Goal: Obtain resource: Download file/media

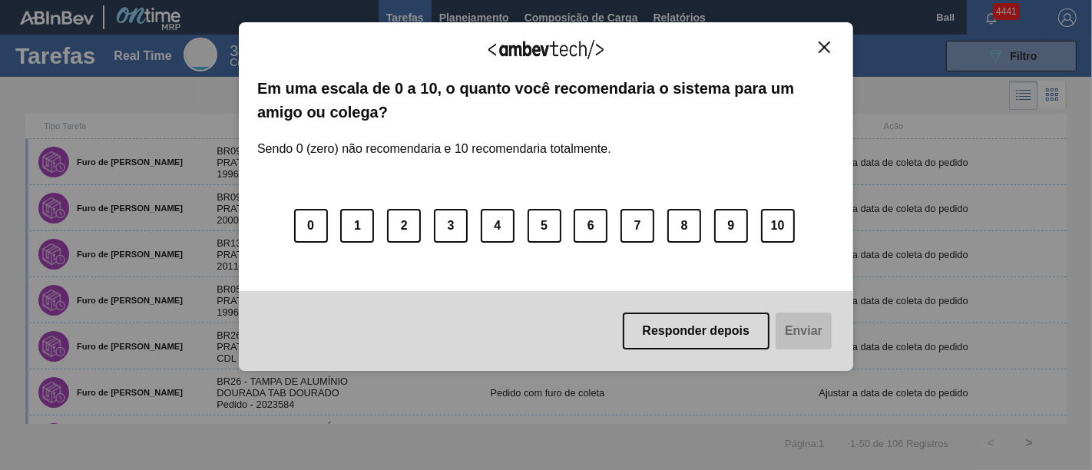
click at [826, 50] on img "Close" at bounding box center [824, 47] width 12 height 12
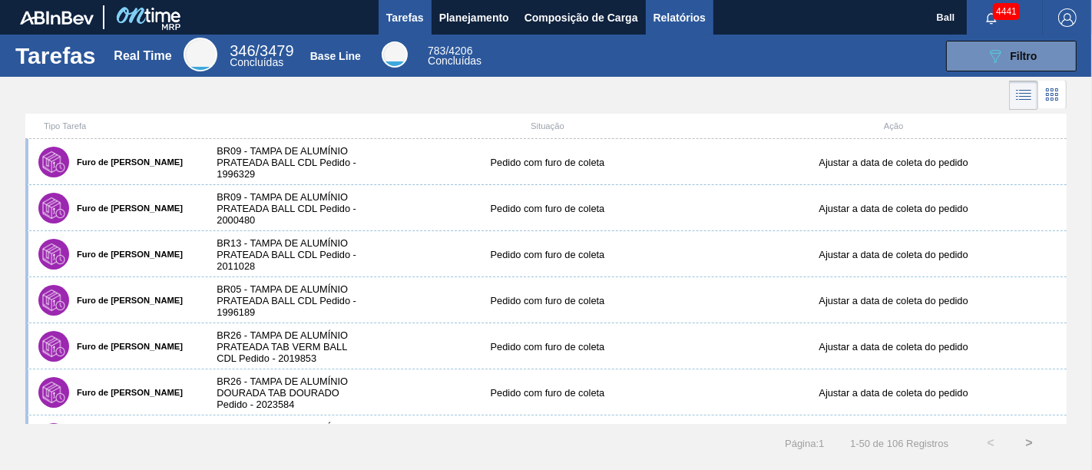
click at [676, 11] on span "Relatórios" at bounding box center [679, 17] width 52 height 18
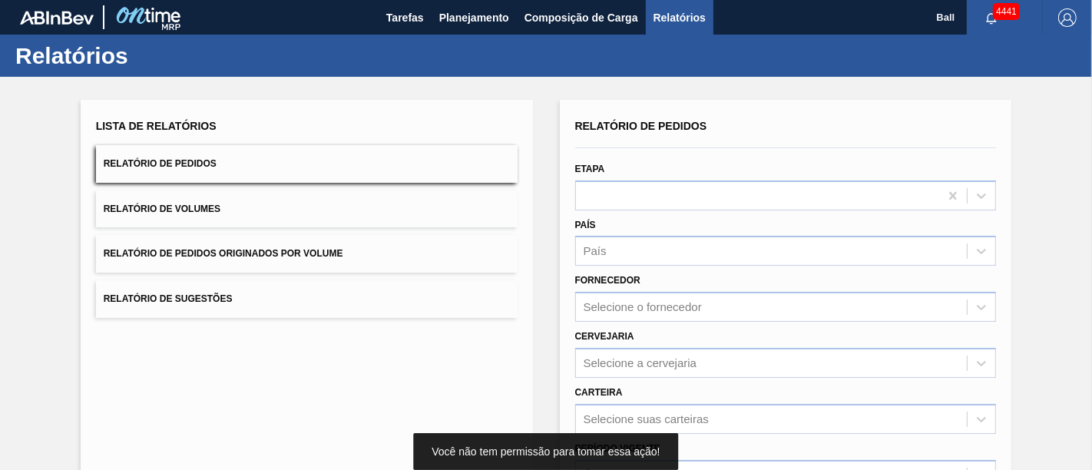
click at [350, 255] on button "Relatório de Pedidos Originados por Volume" at bounding box center [307, 254] width 422 height 38
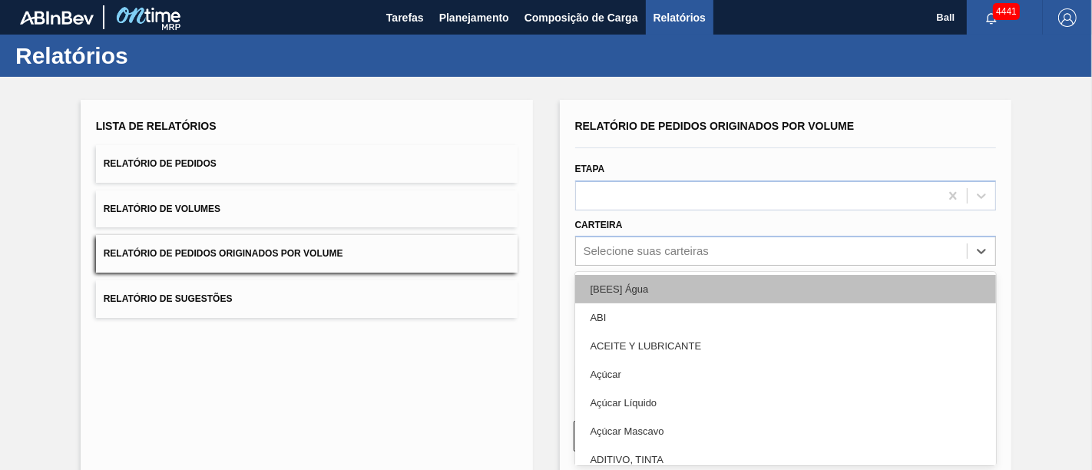
click at [691, 250] on div "option [BEES] Água focused, 1 of 101. 101 results available. Use Up and Down to…" at bounding box center [786, 251] width 422 height 30
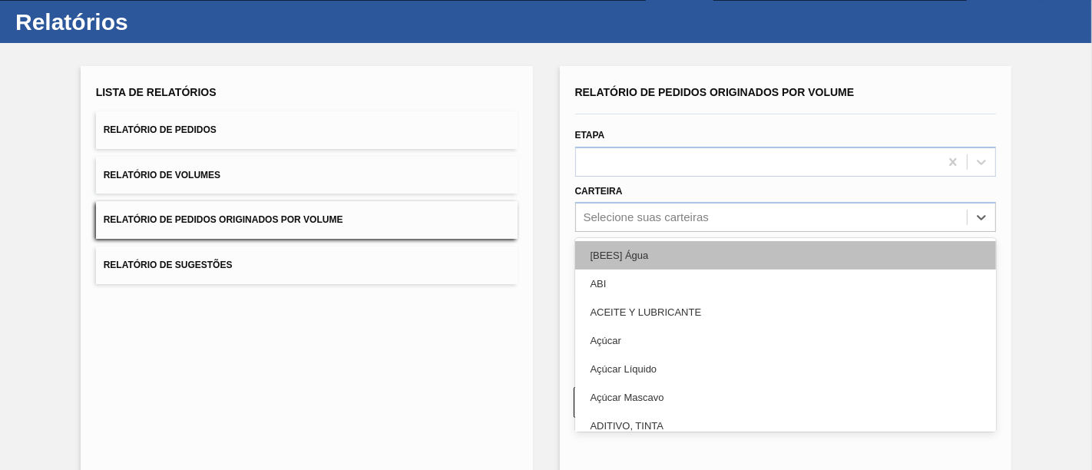
scroll to position [37, 0]
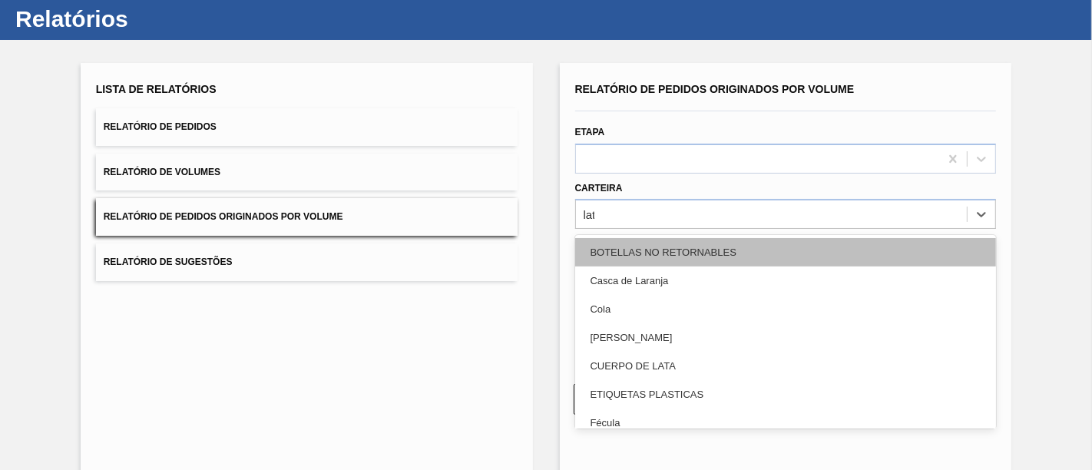
type input "lata"
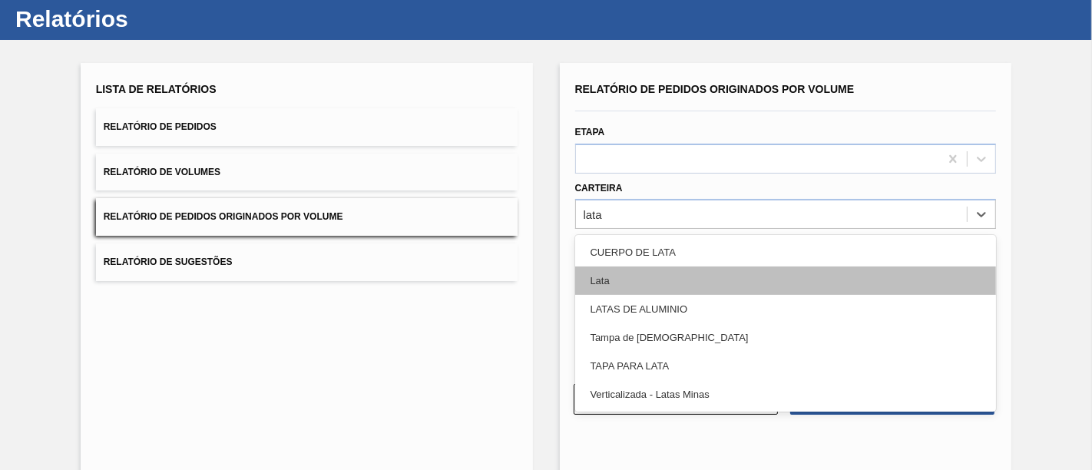
click at [646, 273] on div "Lata" at bounding box center [786, 280] width 422 height 28
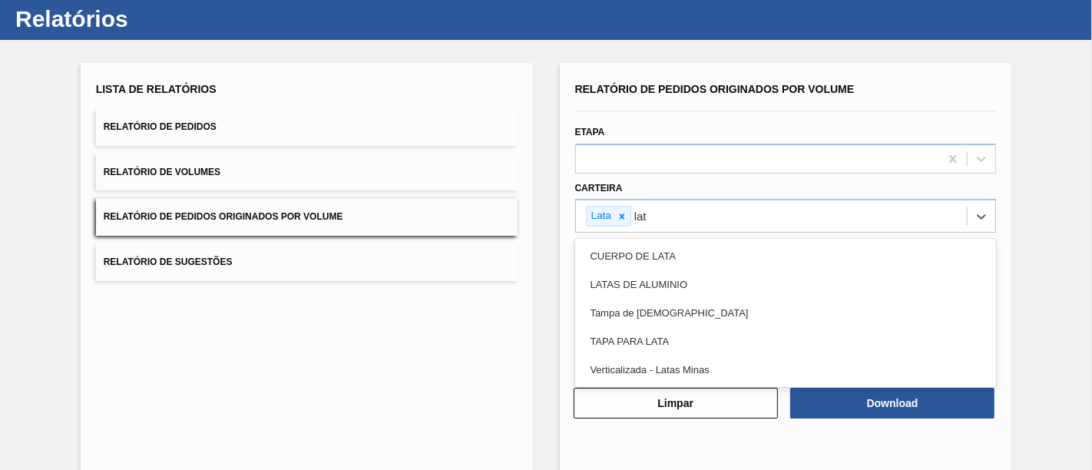
type input "lata"
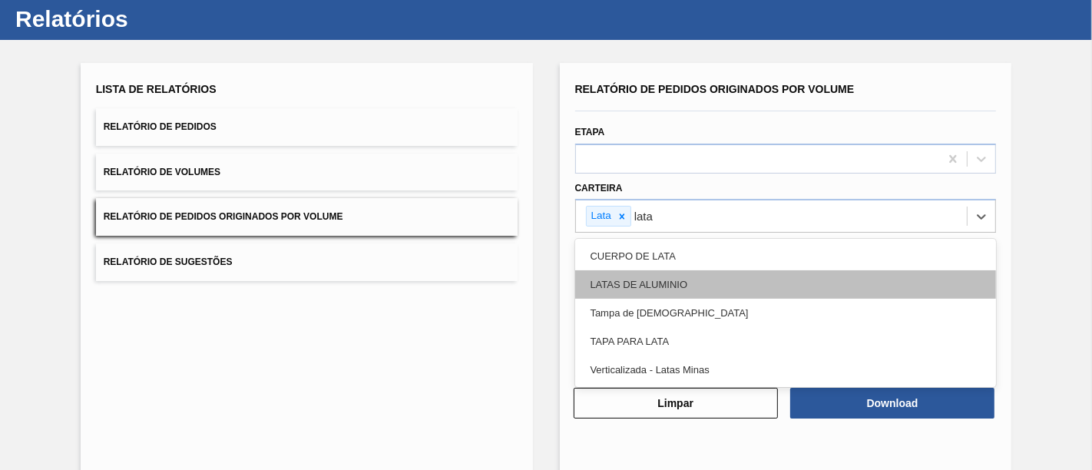
click at [646, 274] on div "LATAS DE ALUMINIO" at bounding box center [786, 284] width 422 height 28
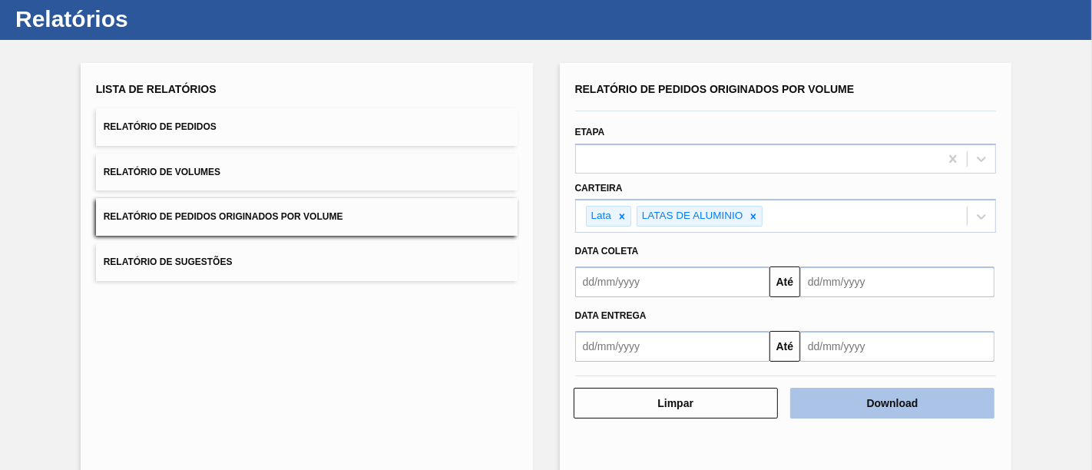
click at [864, 400] on button "Download" at bounding box center [892, 403] width 204 height 31
